Goal: Task Accomplishment & Management: Manage account settings

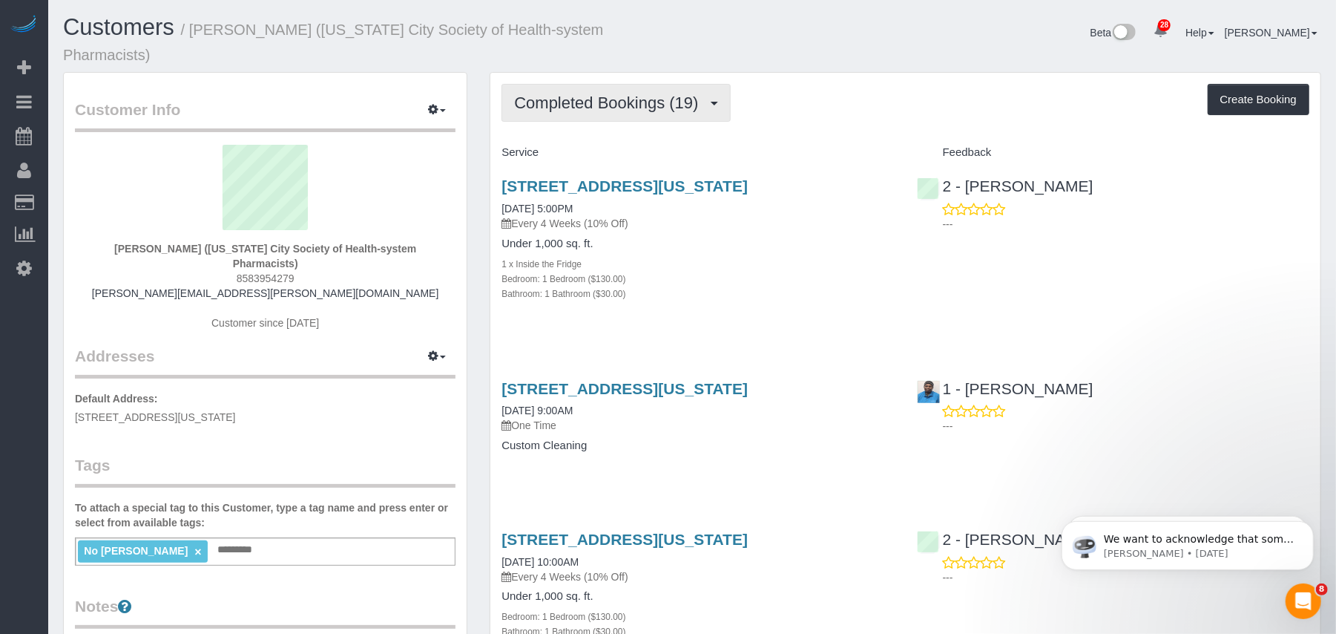
click at [565, 111] on button "Completed Bookings (19)" at bounding box center [616, 103] width 229 height 38
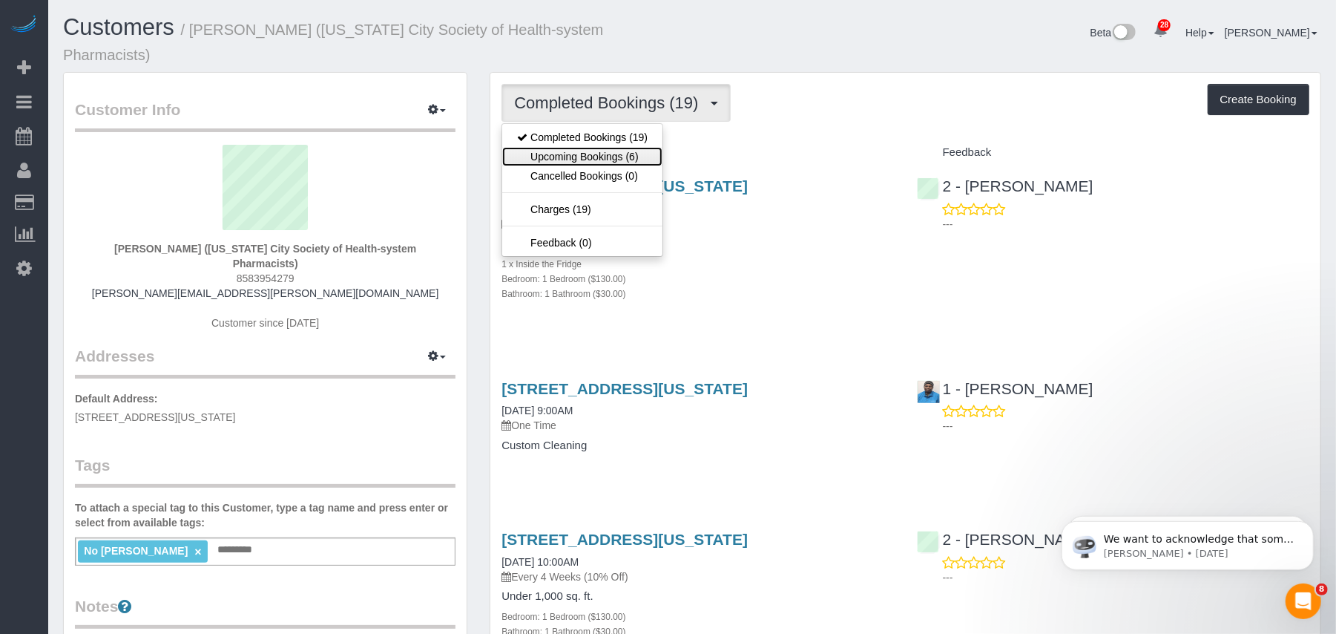
click at [580, 152] on link "Upcoming Bookings (6)" at bounding box center [582, 156] width 160 height 19
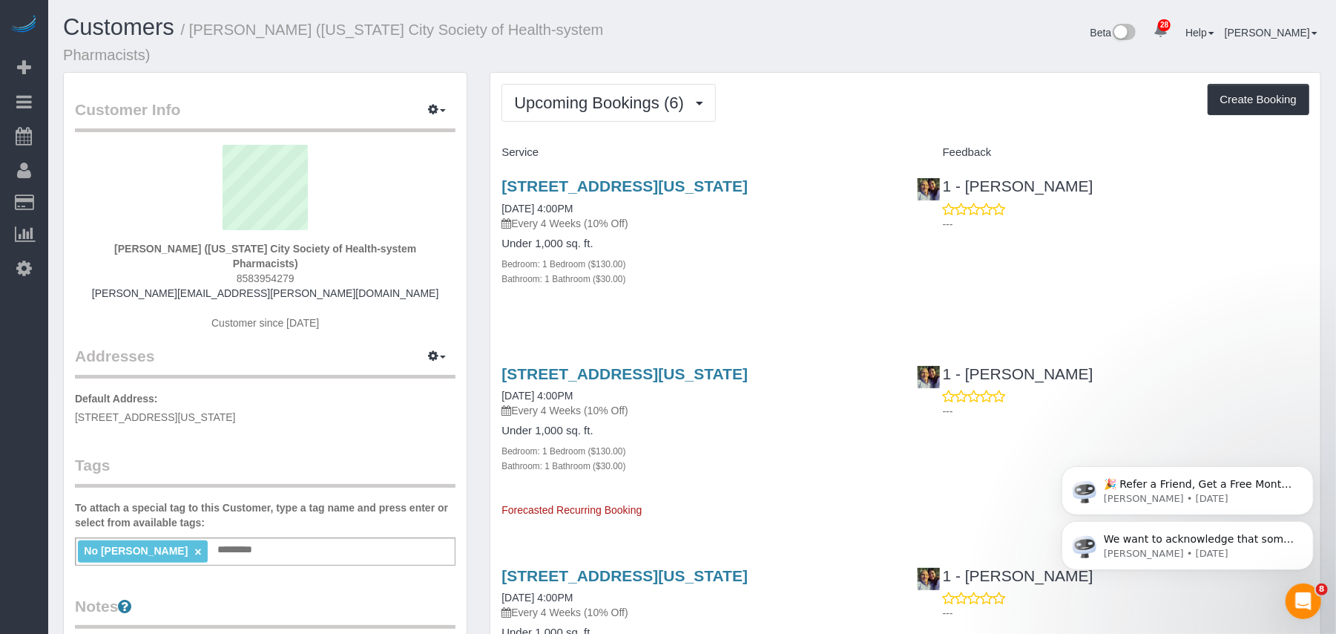
click at [1306, 527] on icon "Dismiss notification" at bounding box center [1309, 525] width 7 height 7
click at [1309, 525] on icon "Dismiss notification" at bounding box center [1309, 524] width 8 height 8
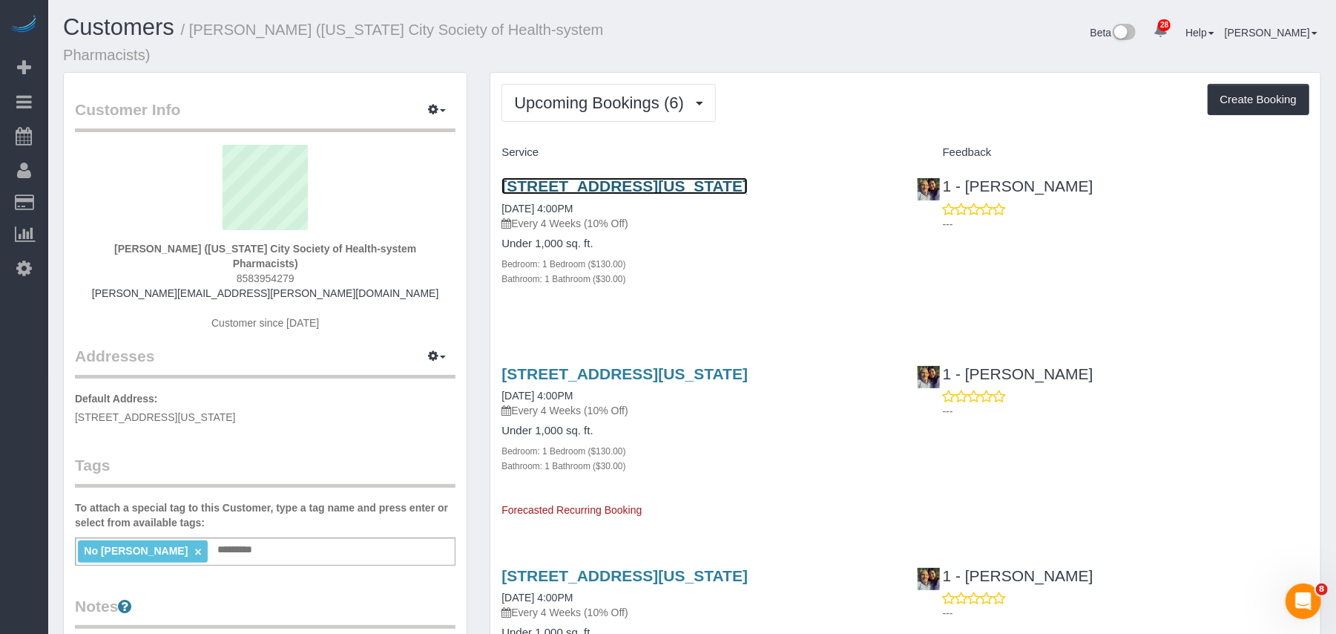
click at [653, 184] on link "[STREET_ADDRESS][US_STATE]" at bounding box center [625, 185] width 246 height 17
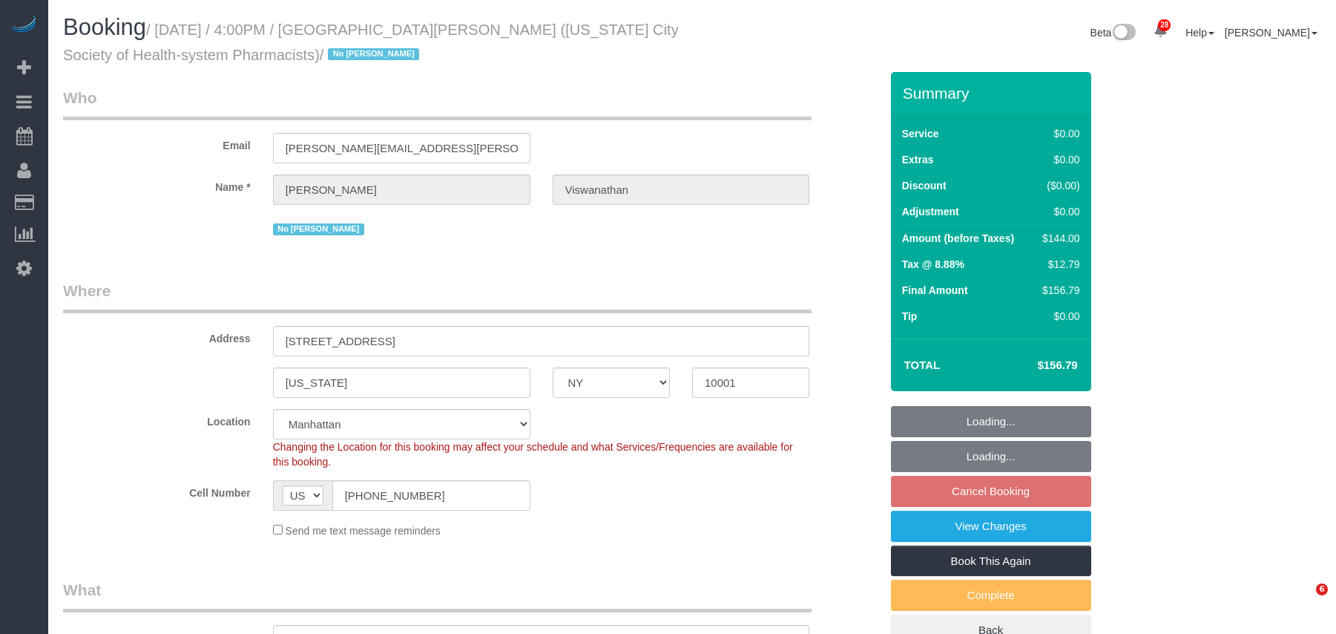
select select "NY"
select select "1"
select select "spot5"
select select "number:89"
select select "number:90"
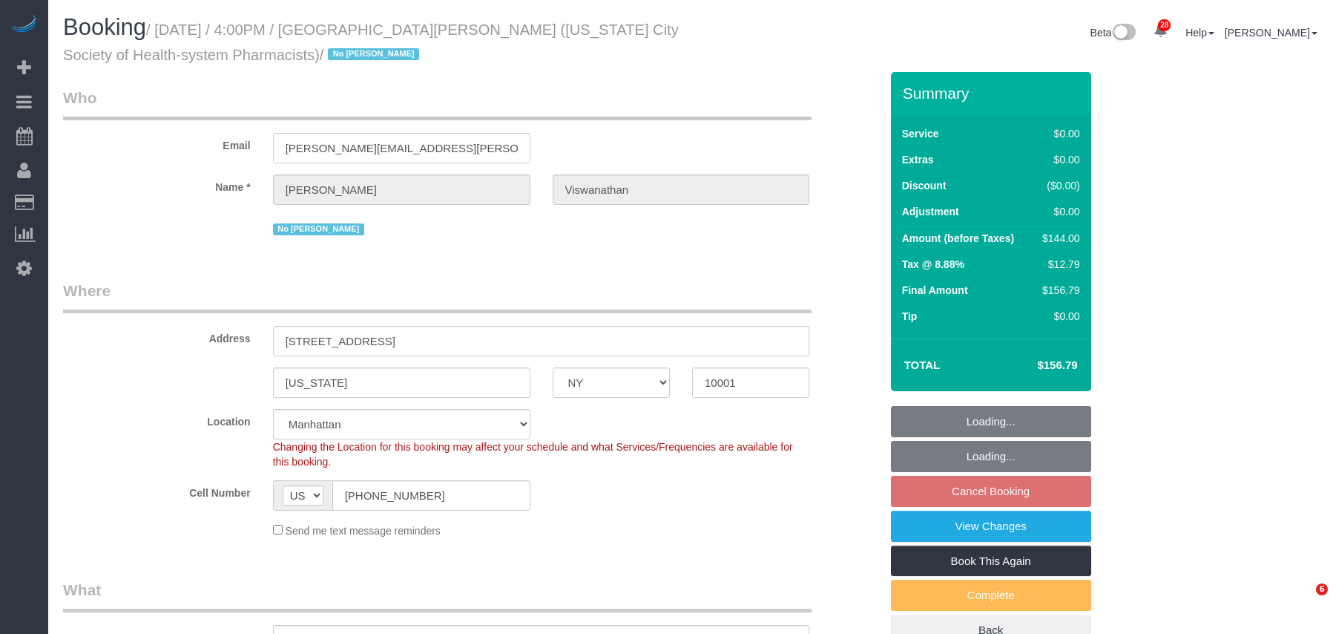
select select "number:15"
select select "number:5"
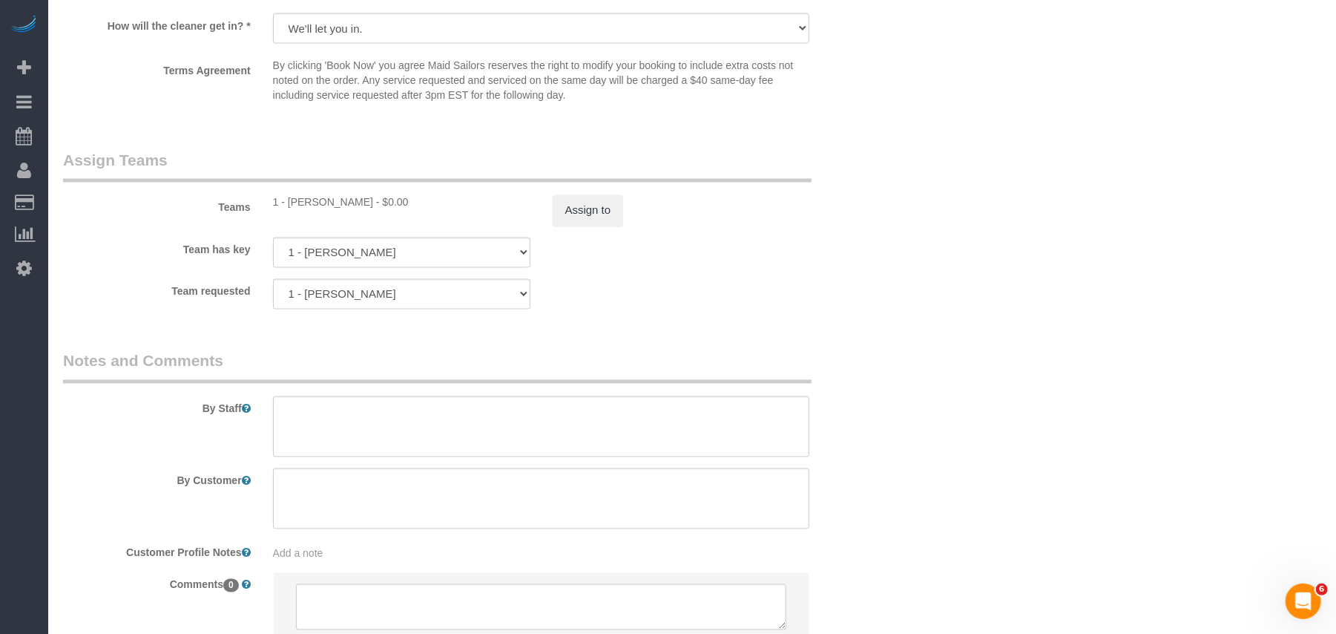
scroll to position [1953, 0]
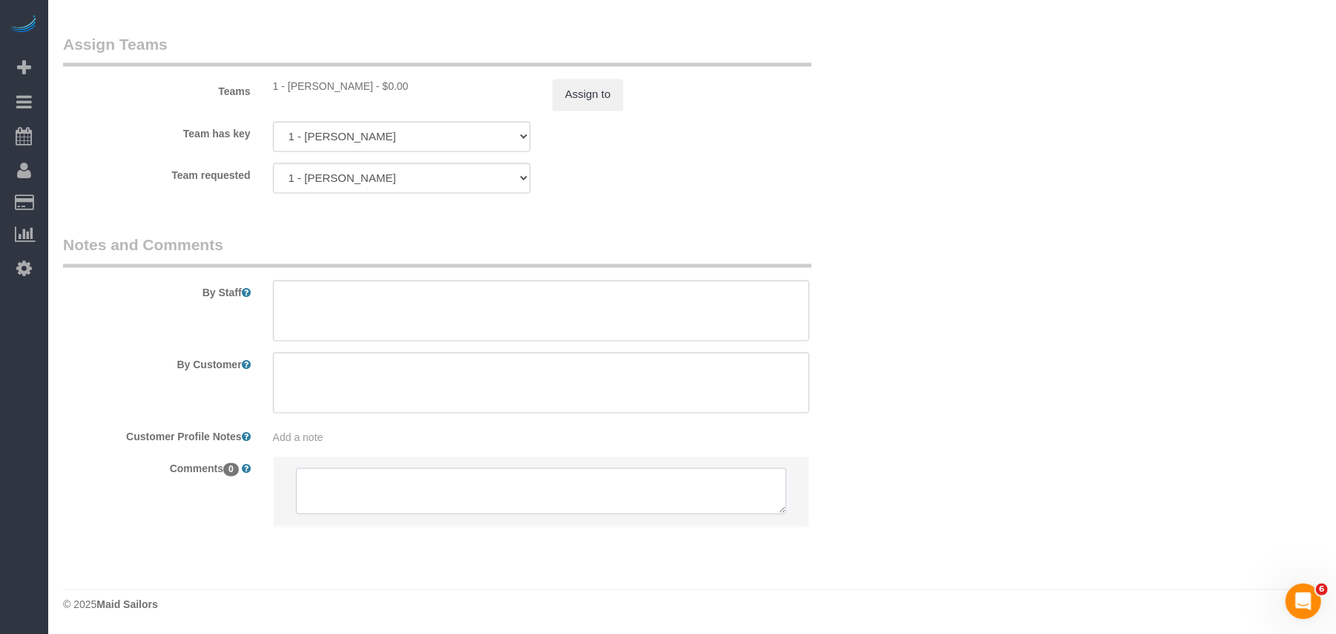
click at [410, 499] on textarea at bounding box center [541, 491] width 491 height 46
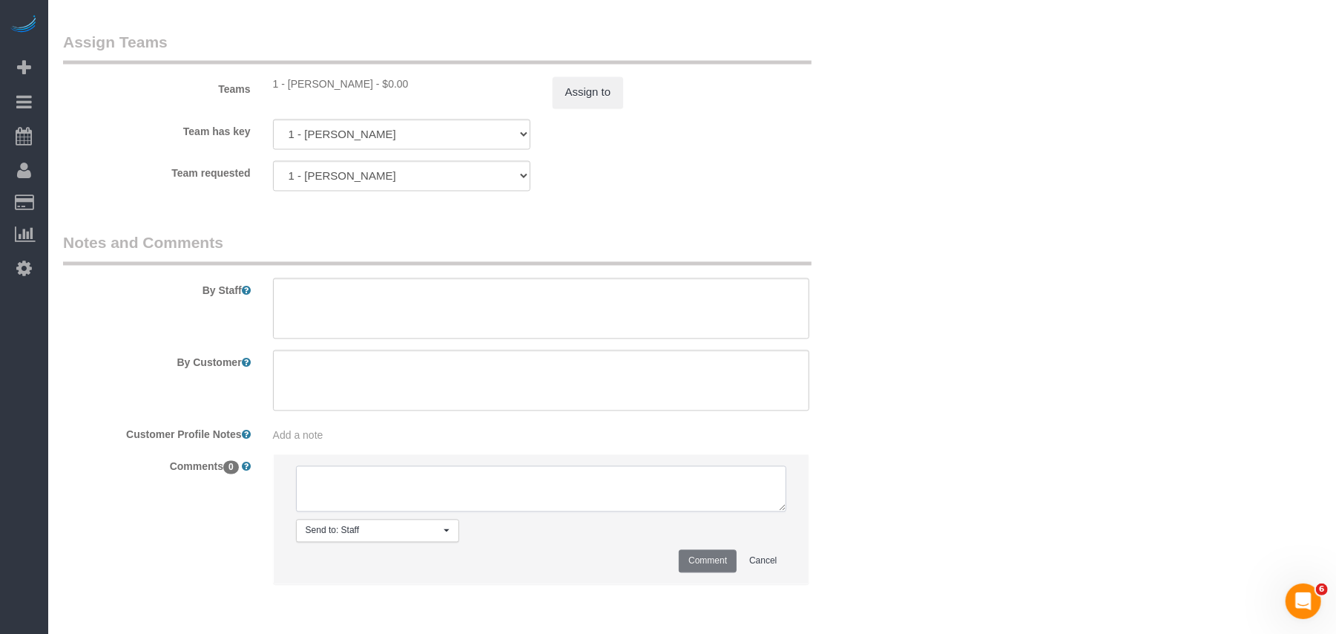
paste textarea "[PERSON_NAME]"
type textarea "[PERSON_NAME]"
click at [390, 502] on textarea at bounding box center [541, 489] width 491 height 46
paste textarea "cmr: 3:30 is the earliest"
type textarea "cmr: 3:30 is the earliest"
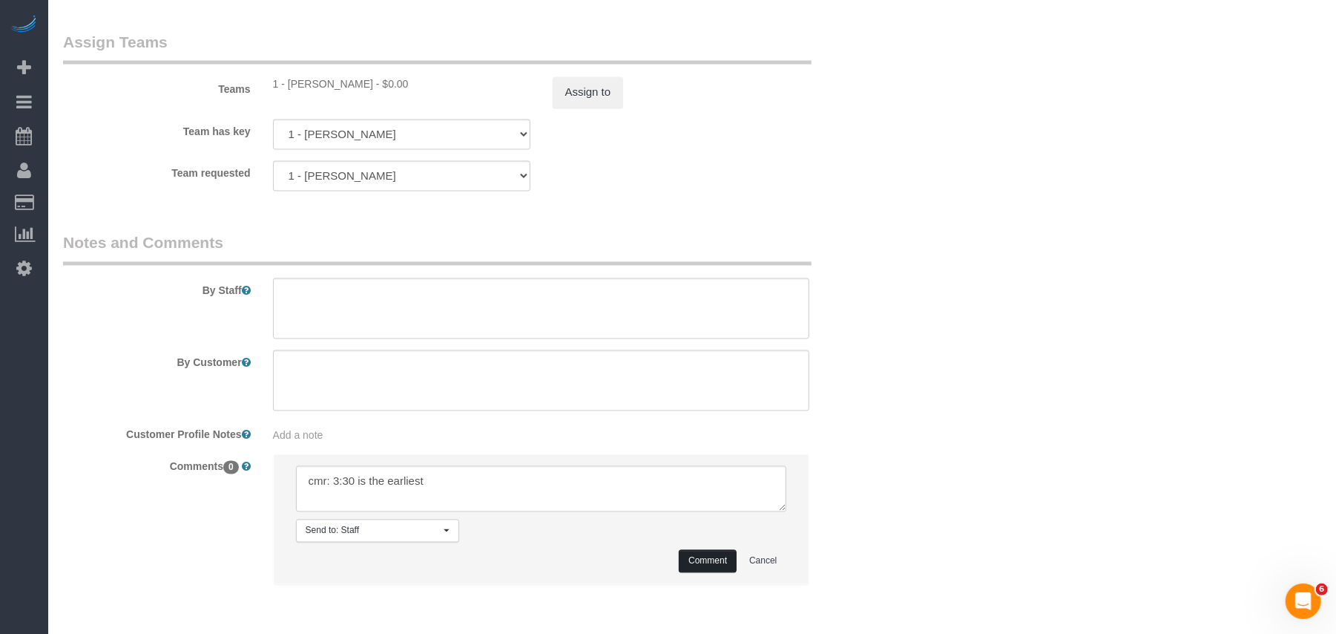
click at [691, 556] on button "Comment" at bounding box center [708, 561] width 58 height 23
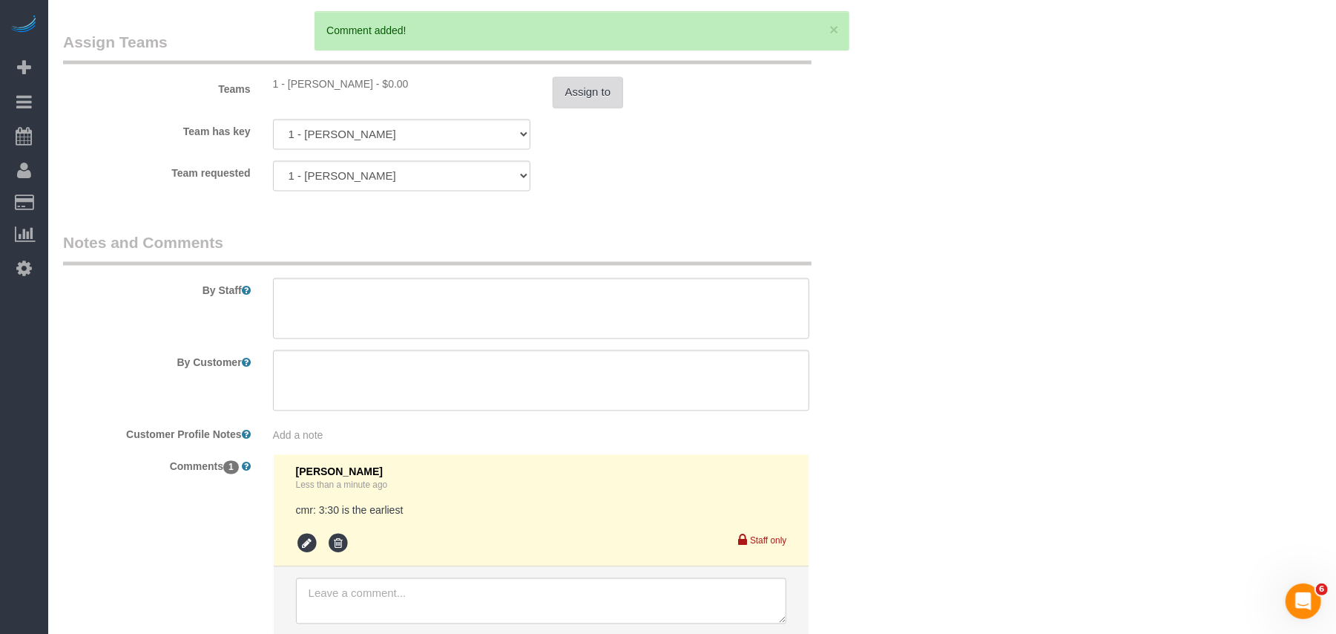
click at [586, 96] on button "Assign to" at bounding box center [588, 92] width 71 height 31
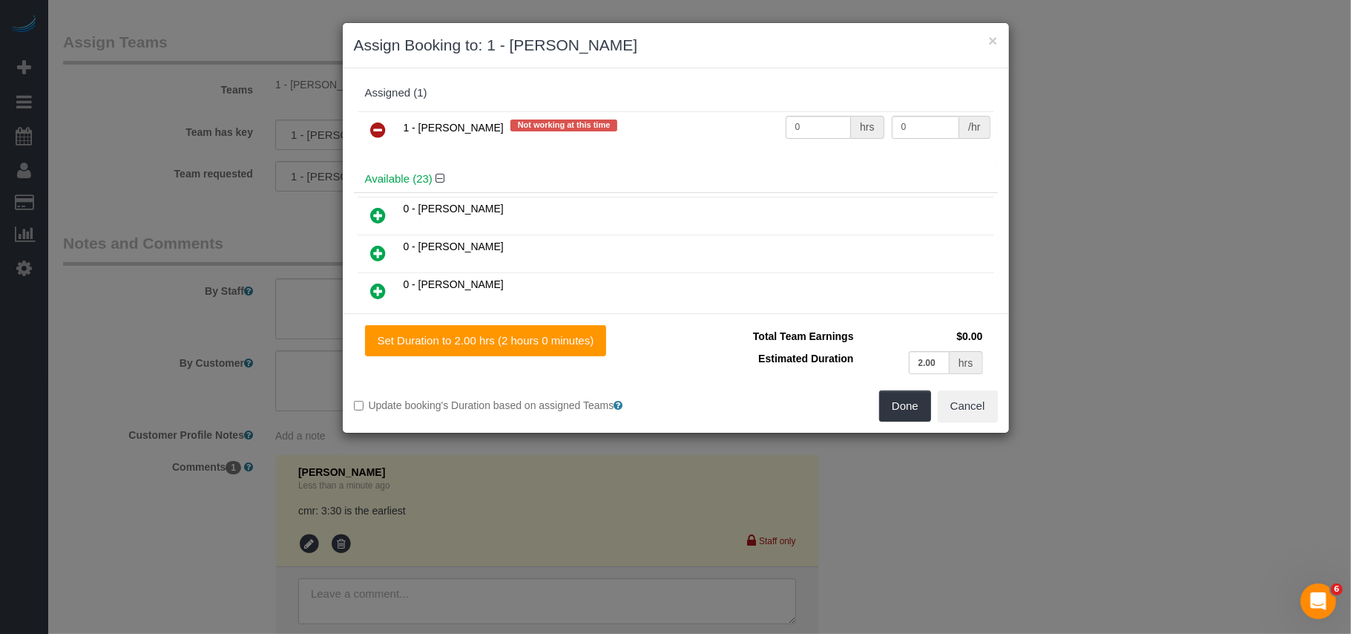
drag, startPoint x: 375, startPoint y: 131, endPoint x: 831, endPoint y: 306, distance: 487.8
click at [377, 131] on icon at bounding box center [379, 130] width 16 height 18
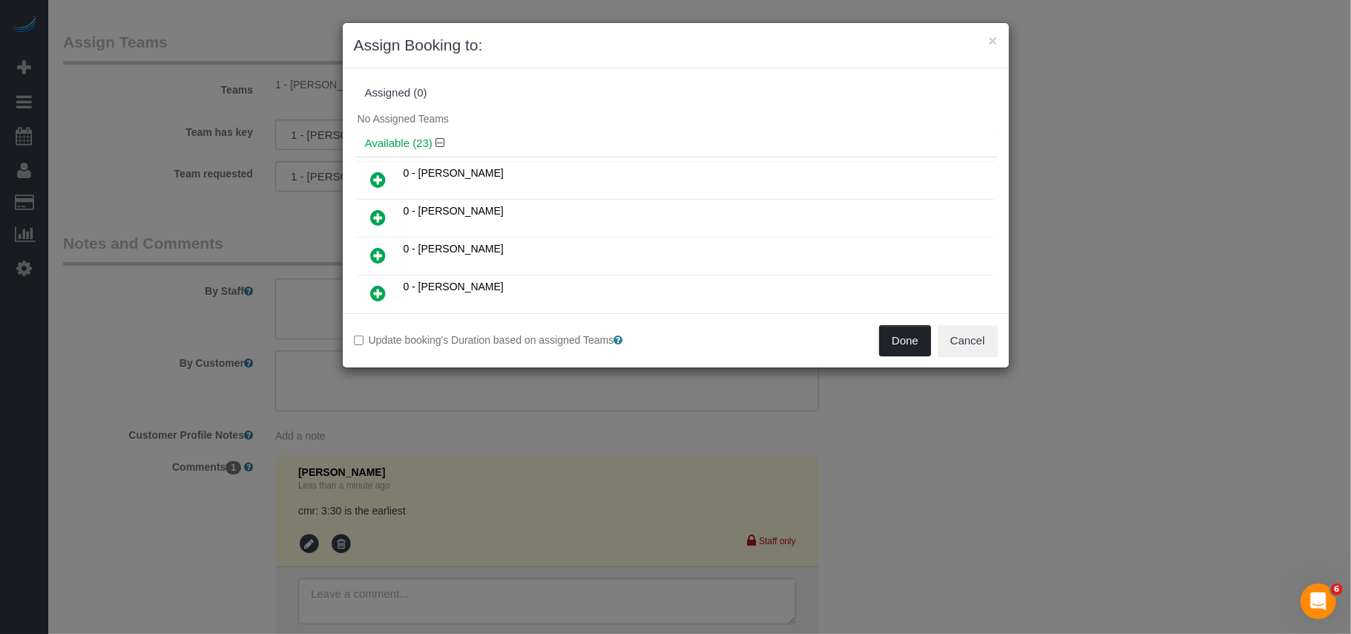
click at [907, 345] on button "Done" at bounding box center [905, 340] width 52 height 31
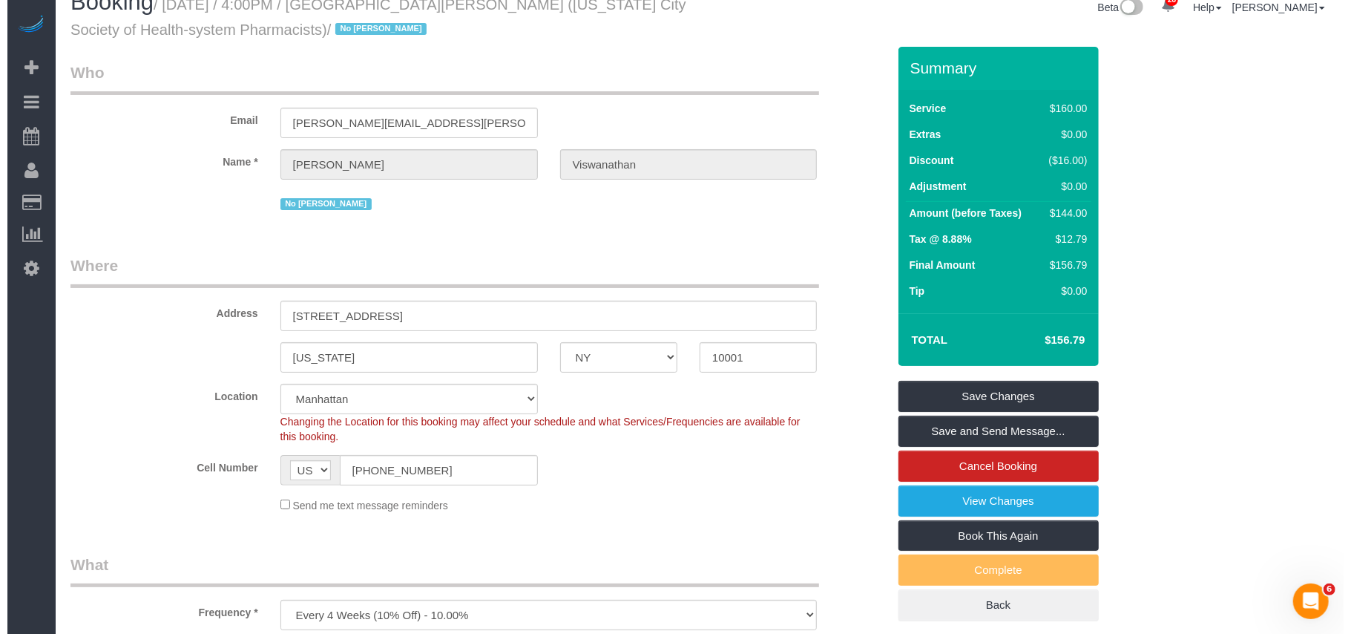
scroll to position [0, 0]
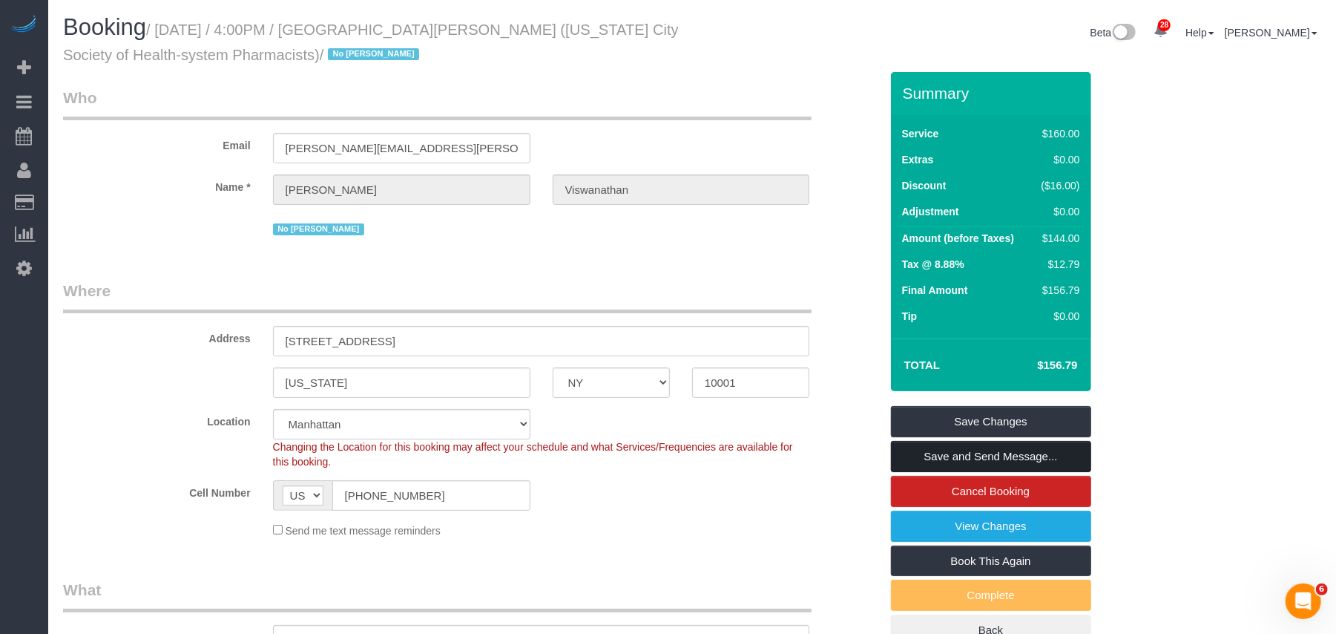
click at [957, 452] on link "Save and Send Message..." at bounding box center [991, 456] width 200 height 31
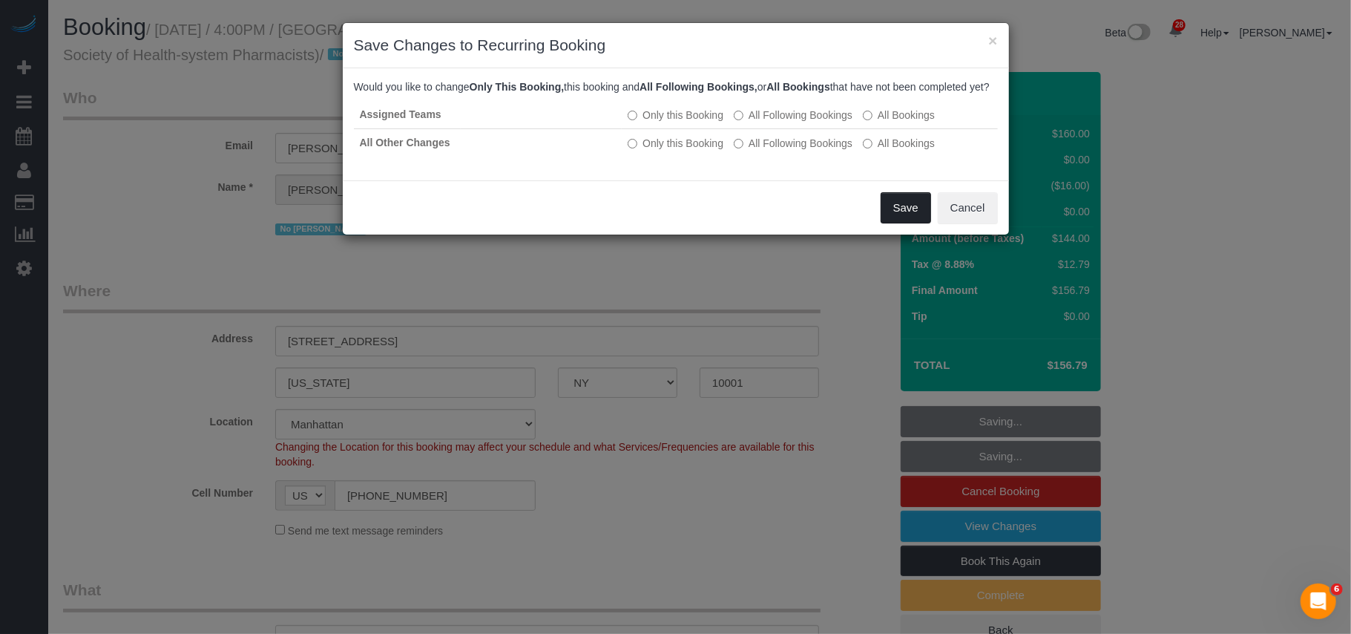
click at [887, 217] on button "Save" at bounding box center [906, 207] width 50 height 31
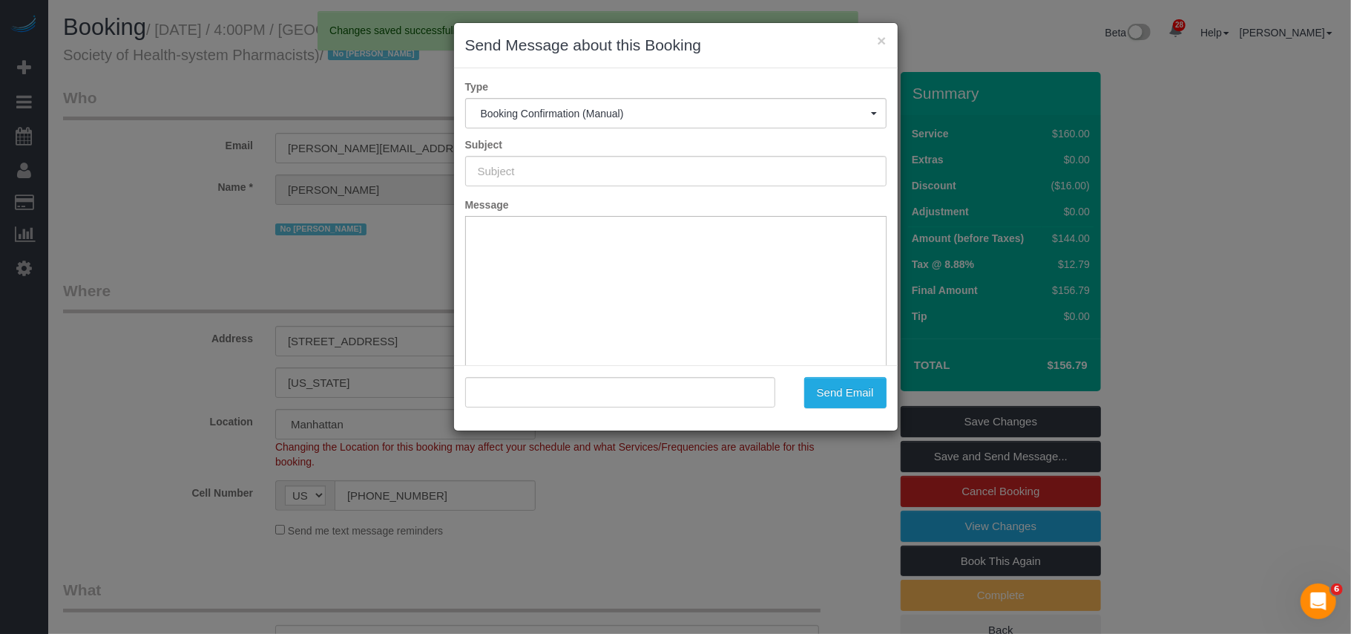
type input "Cleaning Confirmed for [DATE] 4:00pm"
type input ""[PERSON_NAME]" <[PERSON_NAME][EMAIL_ADDRESS][PERSON_NAME][DOMAIN_NAME]>"
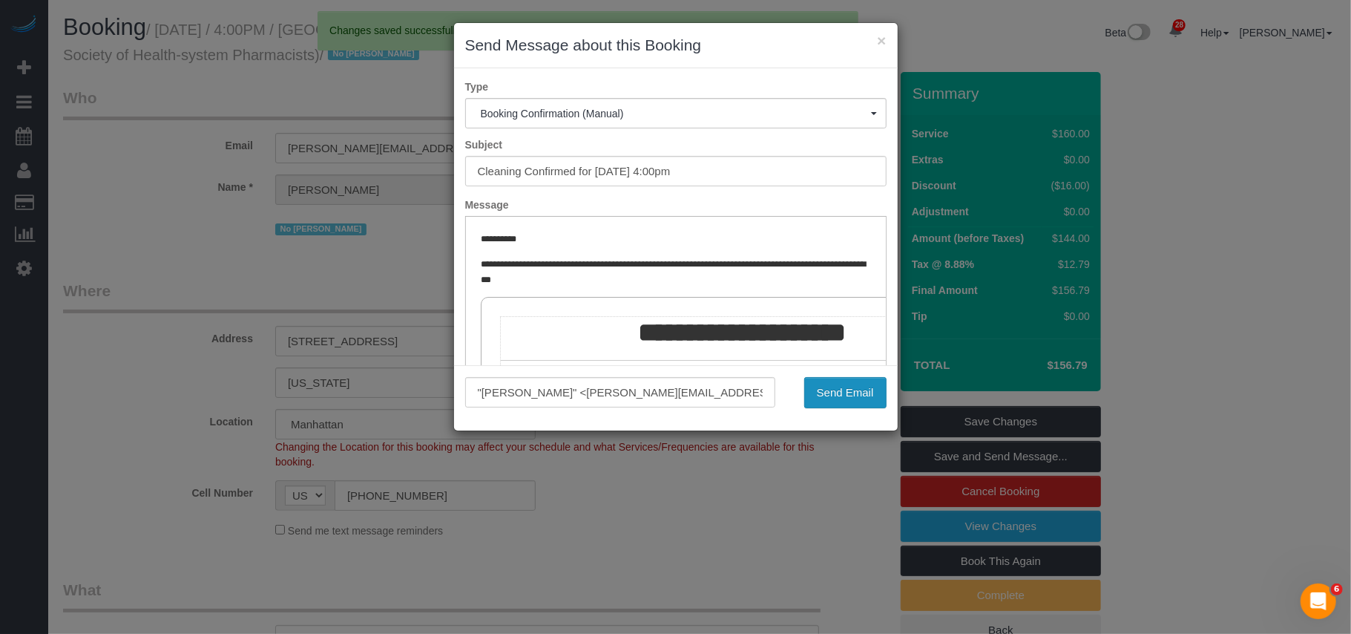
click at [834, 383] on button "Send Email" at bounding box center [845, 392] width 82 height 31
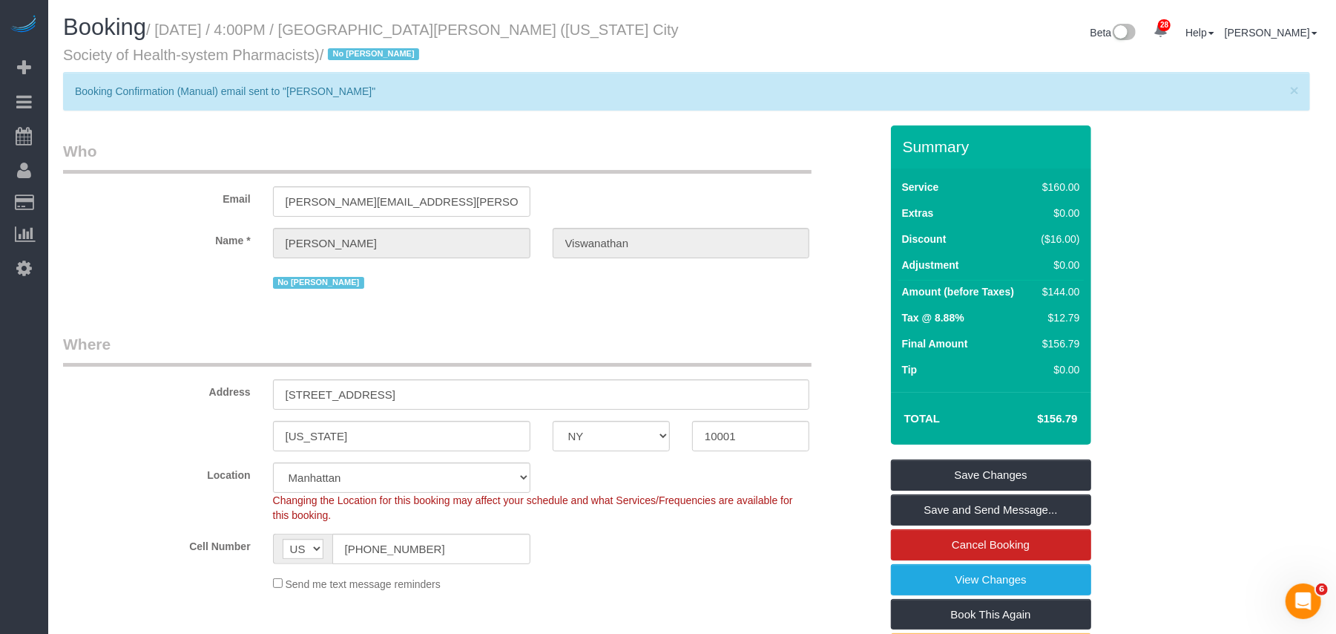
drag, startPoint x: 719, startPoint y: 562, endPoint x: 689, endPoint y: 536, distance: 40.5
click at [719, 562] on div "Cell Number AF AL DZ AD AO AI AQ AG AR AM AW AU AT AZ BS BH BD BB BY BE BZ BJ B…" at bounding box center [471, 548] width 839 height 30
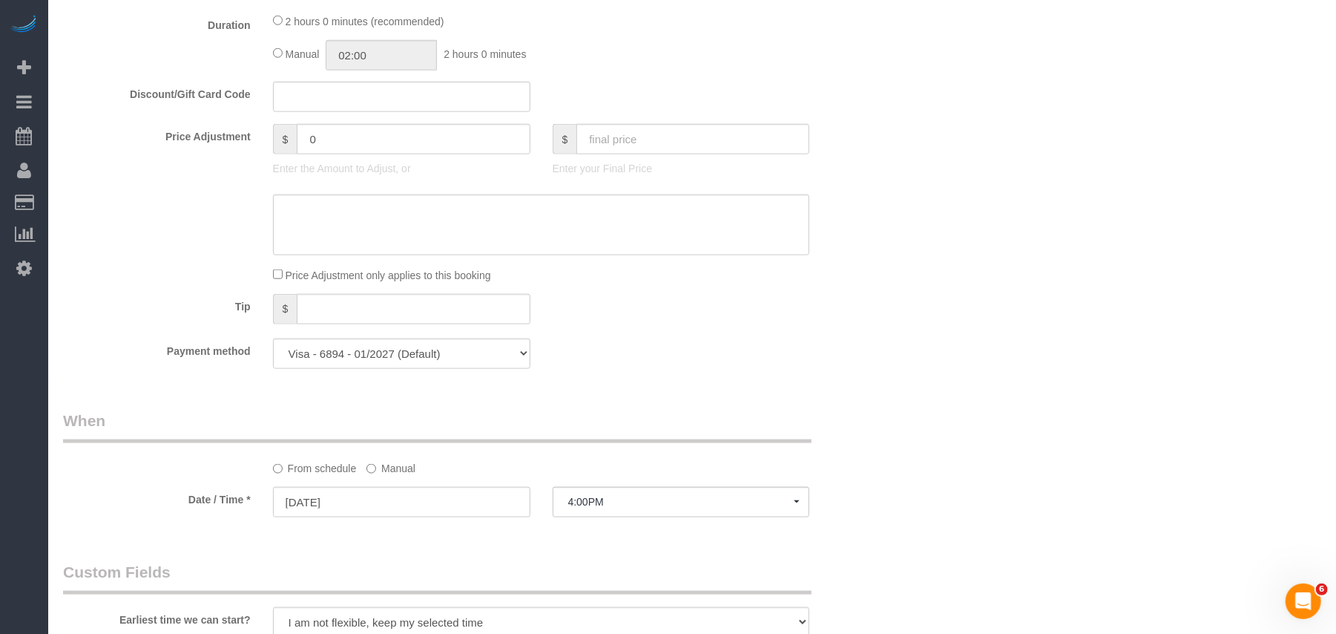
scroll to position [1286, 0]
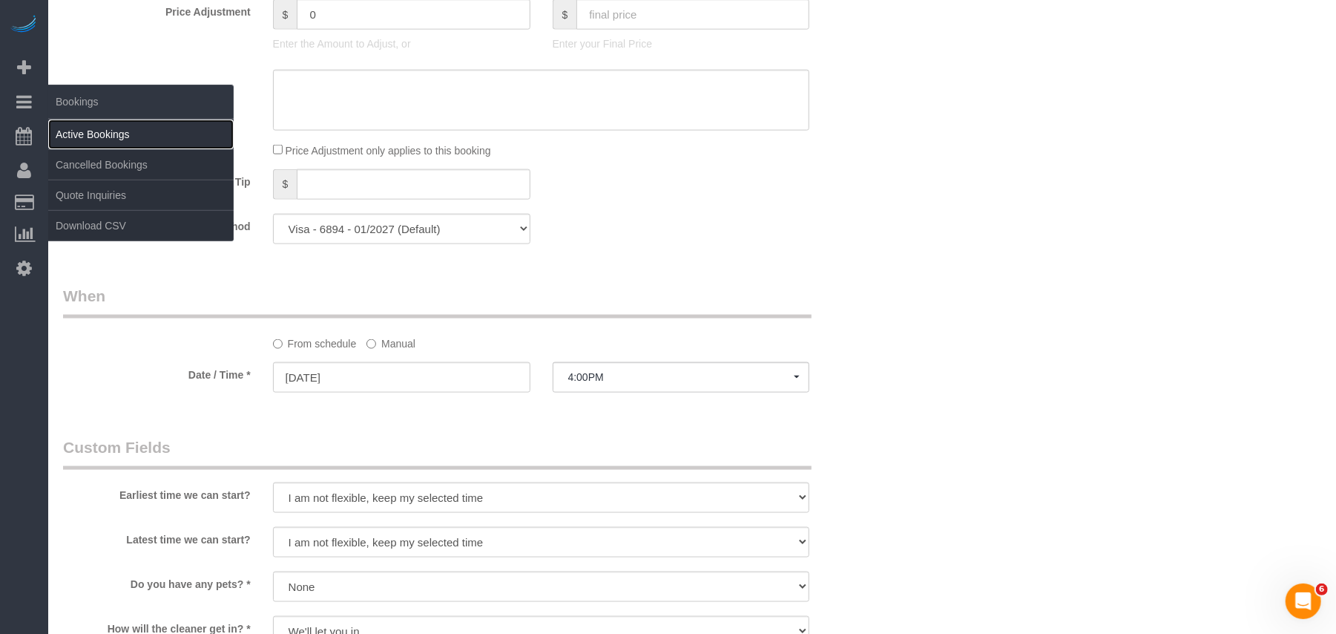
click at [99, 139] on link "Active Bookings" at bounding box center [140, 134] width 185 height 30
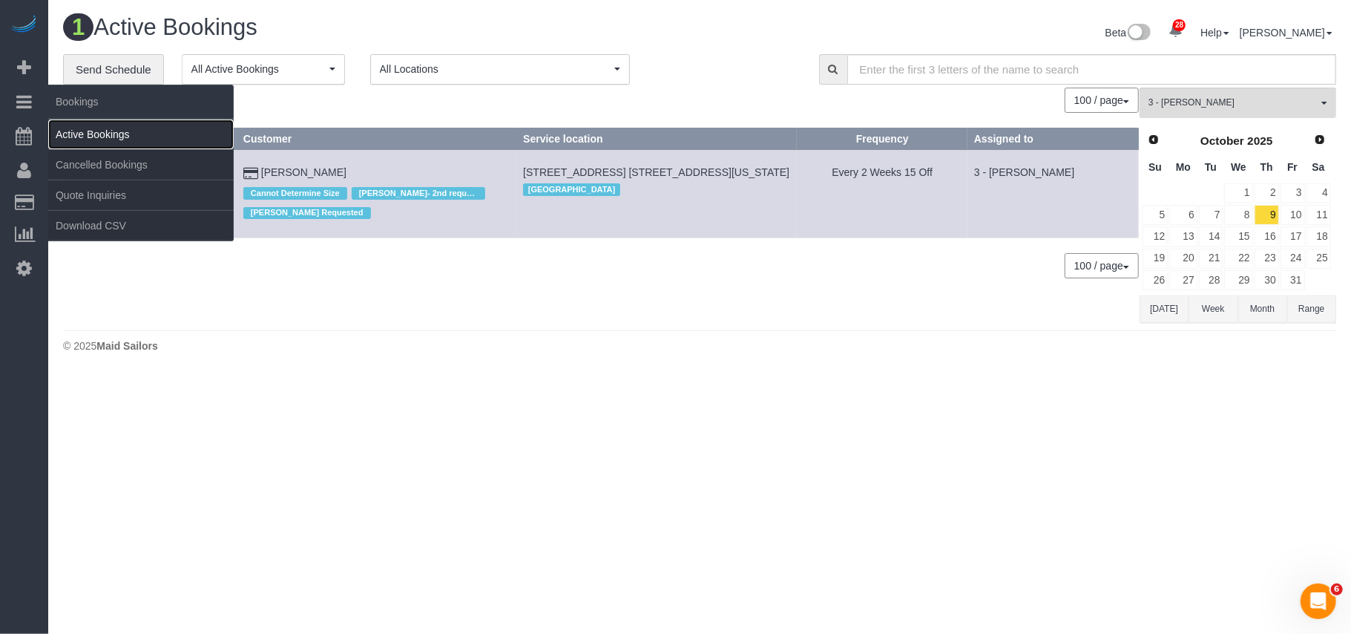
click at [74, 128] on link "Active Bookings" at bounding box center [140, 134] width 185 height 30
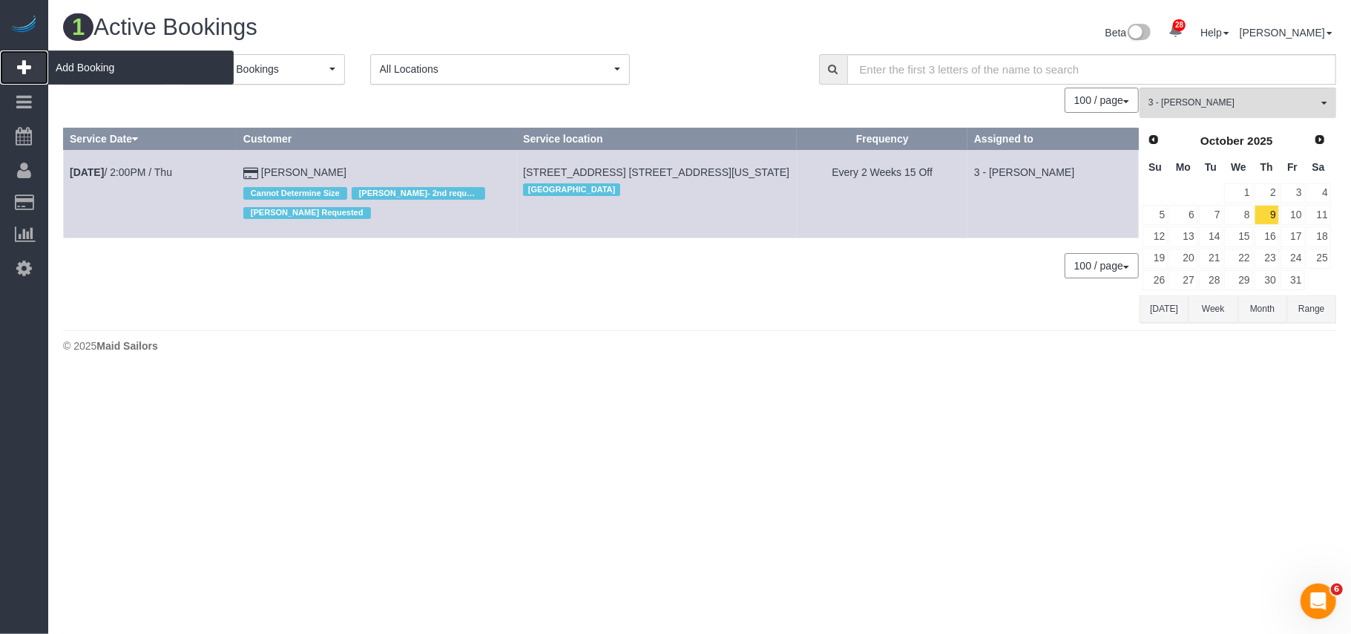
click at [68, 63] on span "Add Booking" at bounding box center [140, 67] width 185 height 34
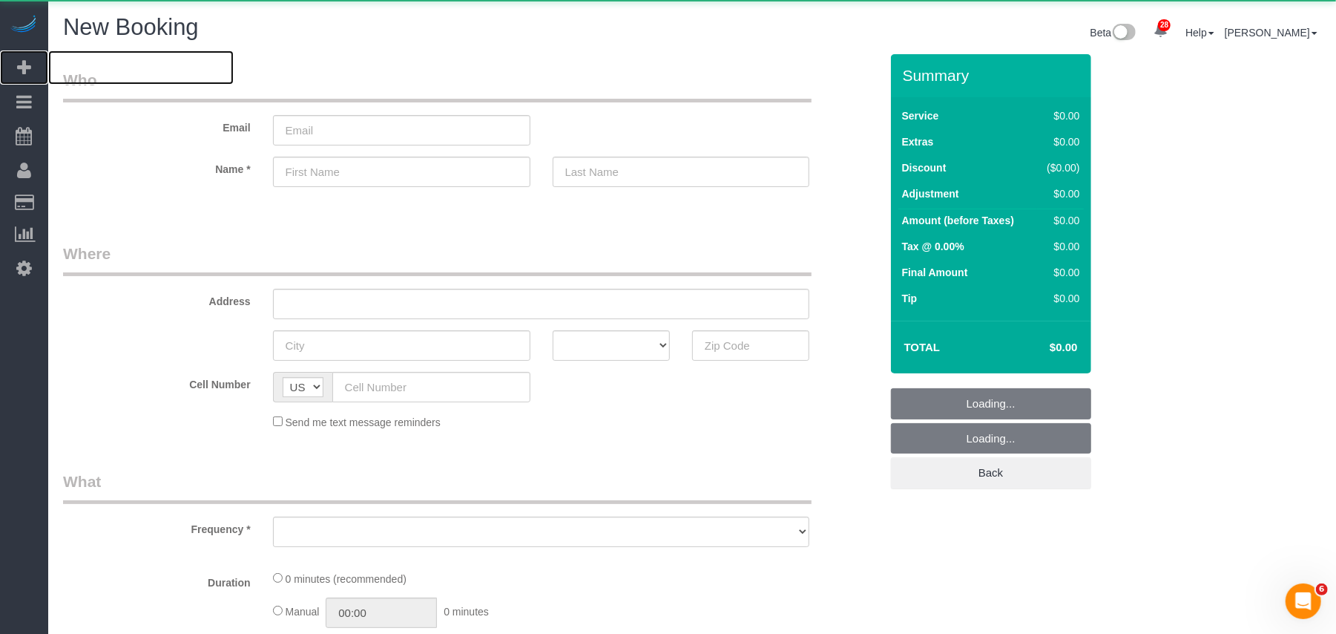
select select "number:89"
select select "number:90"
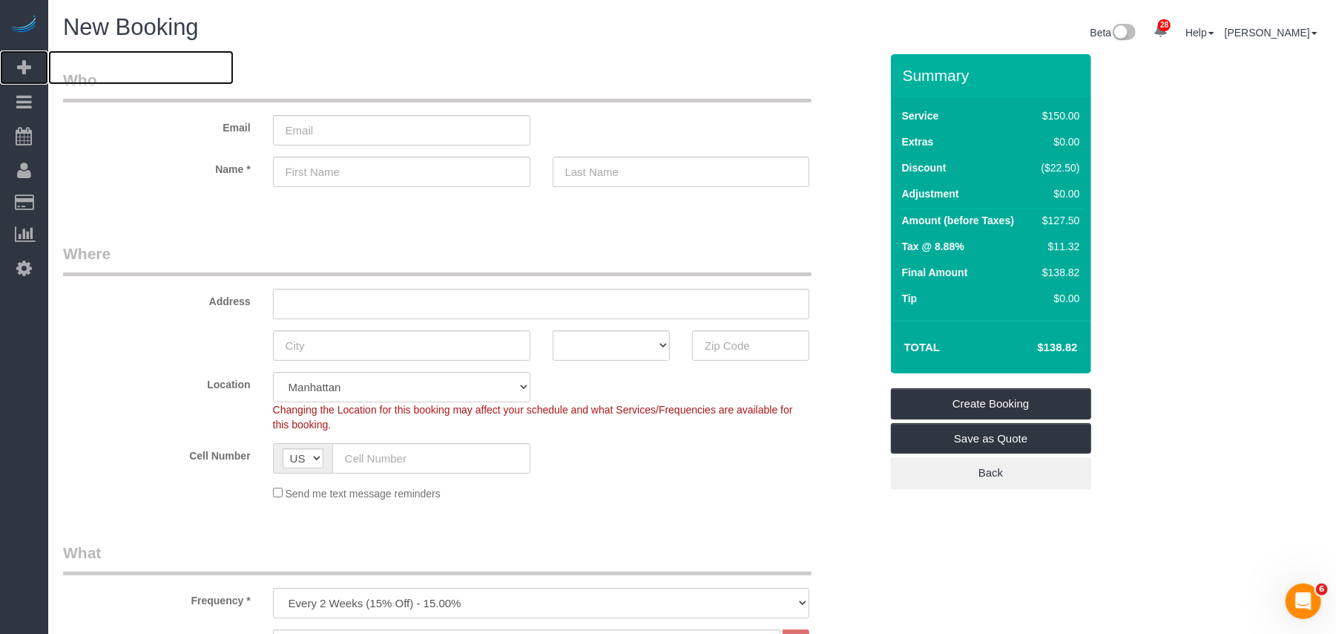
scroll to position [297, 0]
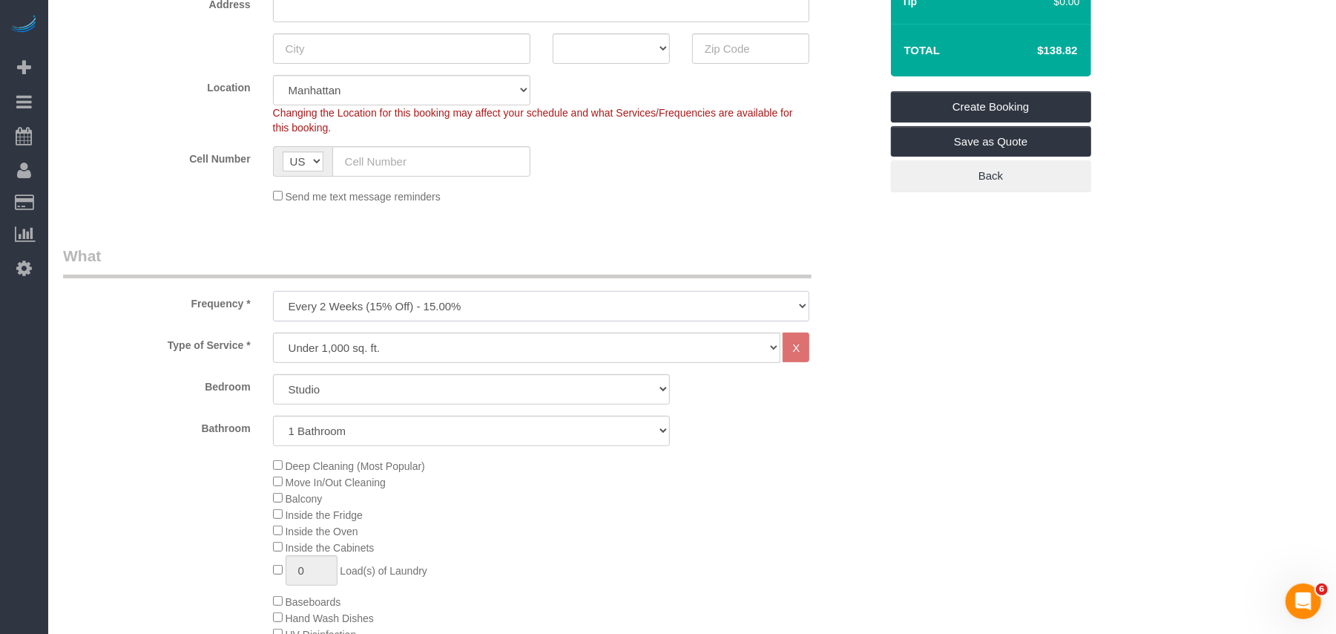
click at [375, 306] on select "One Time Weekly (20% Off) - 20.00% Every 2 Weeks (15% Off) - 15.00% Every 4 Wee…" at bounding box center [541, 306] width 537 height 30
select select "object:5490"
click at [273, 291] on select "One Time Weekly (20% Off) - 20.00% Every 2 Weeks (15% Off) - 15.00% Every 4 Wee…" at bounding box center [541, 306] width 537 height 30
click at [343, 354] on select "Under 1,000 sq. ft. 1,001 - 1,500 sq. ft. 1,500+ sq. ft. Custom Cleaning Office…" at bounding box center [527, 347] width 508 height 30
select select "213"
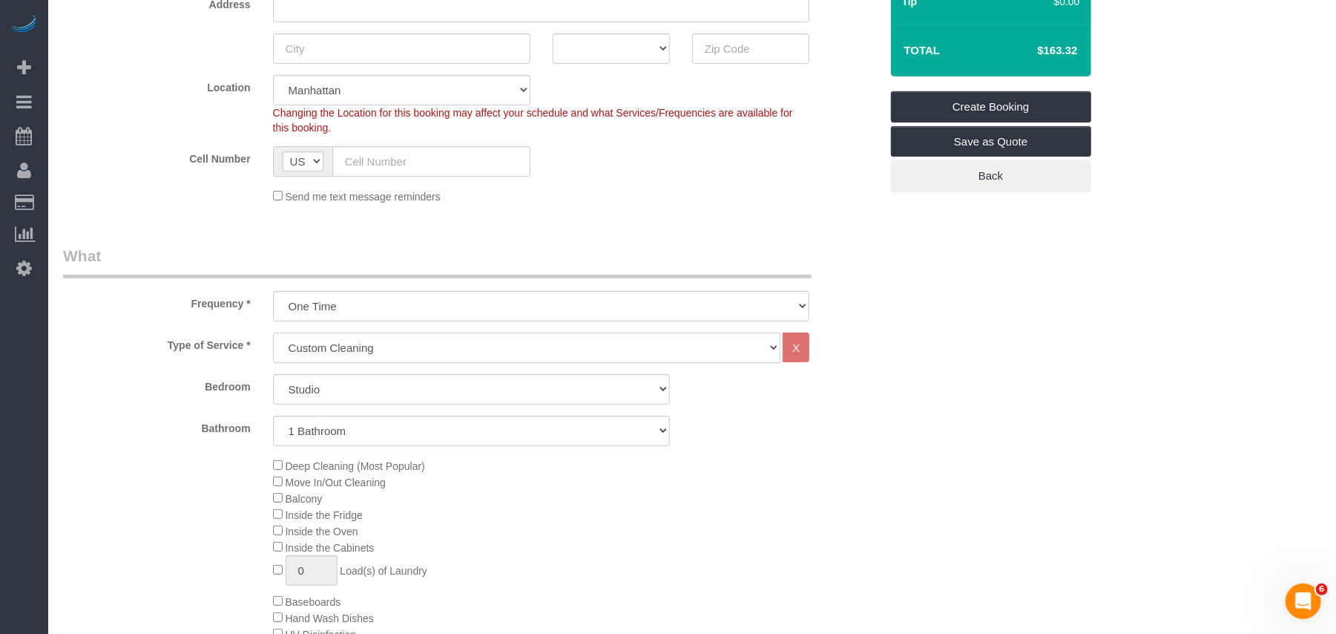
click at [273, 332] on select "Under 1,000 sq. ft. 1,001 - 1,500 sq. ft. 1,500+ sq. ft. Custom Cleaning Office…" at bounding box center [527, 347] width 508 height 30
select select "1"
select select "120"
